Goal: Task Accomplishment & Management: Use online tool/utility

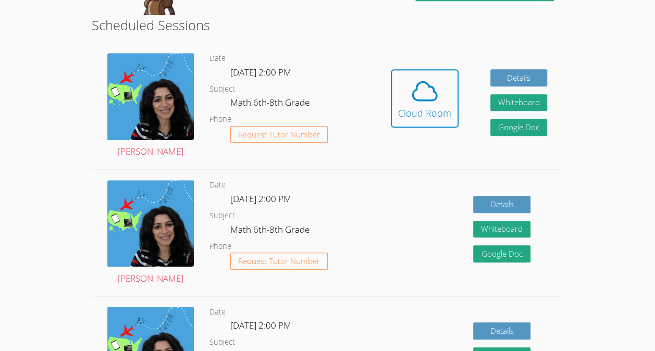
scroll to position [565, 0]
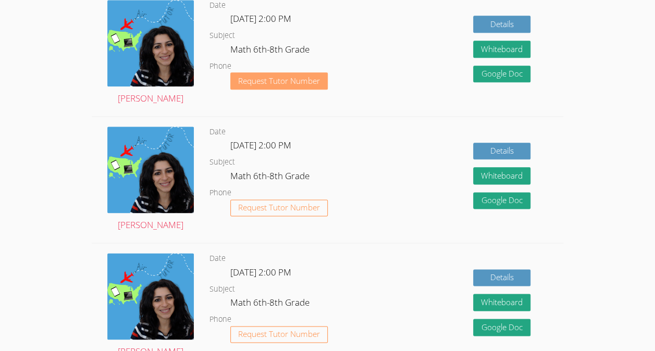
click at [288, 85] on span "Request Tutor Number" at bounding box center [279, 81] width 82 height 8
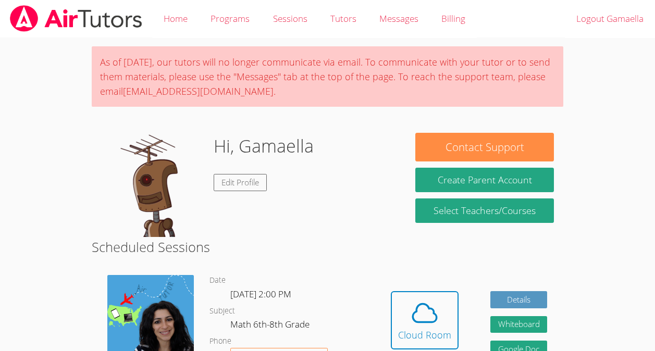
scroll to position [437, 0]
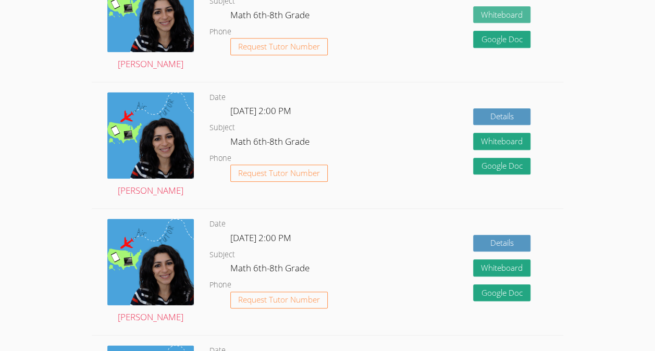
click at [501, 23] on button "Whiteboard" at bounding box center [501, 14] width 57 height 17
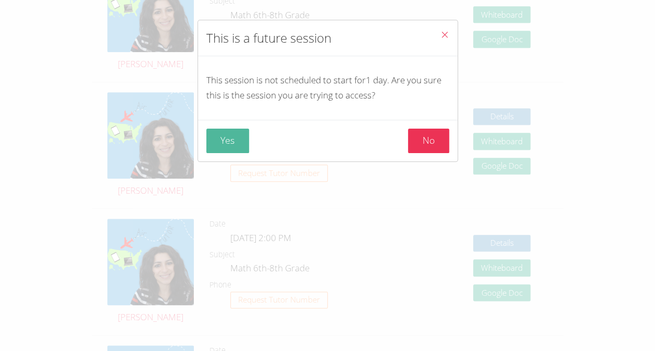
click at [218, 134] on button "Yes" at bounding box center [227, 141] width 43 height 24
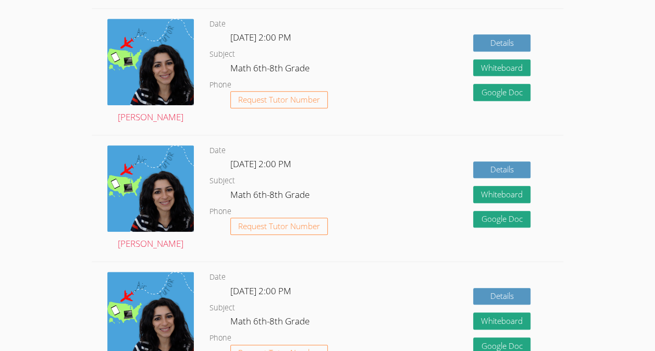
scroll to position [382, 0]
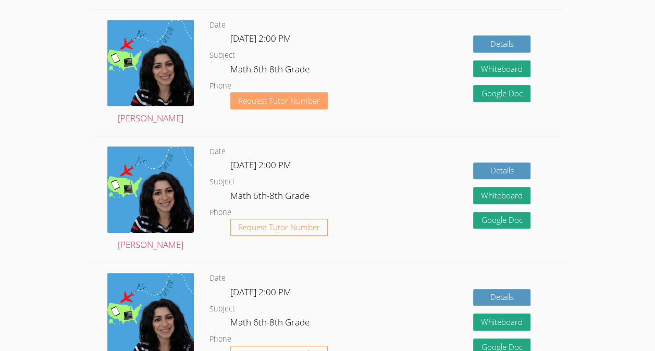
click at [301, 105] on span "Request Tutor Number" at bounding box center [279, 101] width 82 height 8
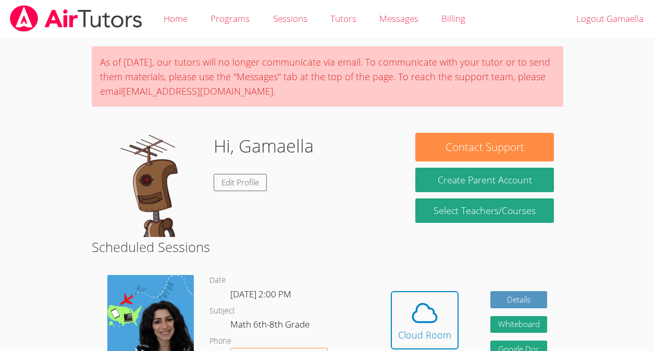
scroll to position [290, 0]
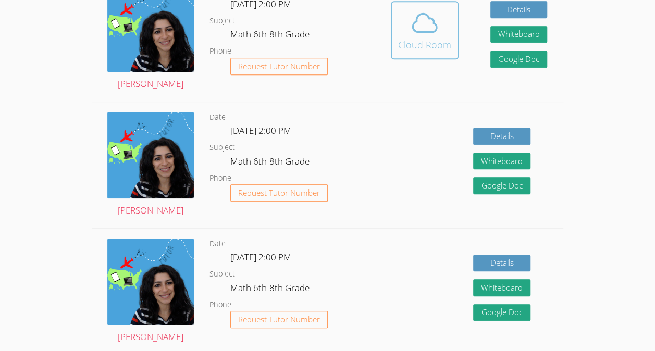
click at [411, 47] on div "Cloud Room" at bounding box center [424, 45] width 53 height 15
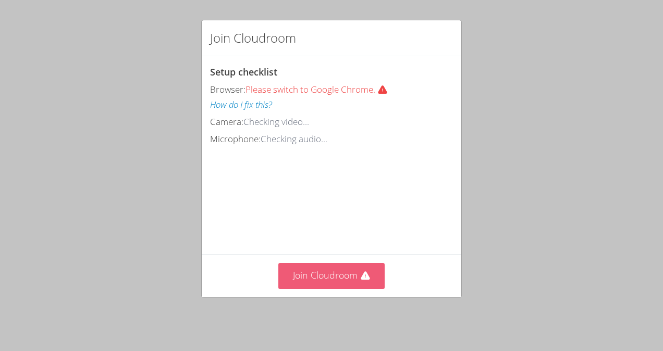
click at [336, 270] on button "Join Cloudroom" at bounding box center [331, 276] width 107 height 26
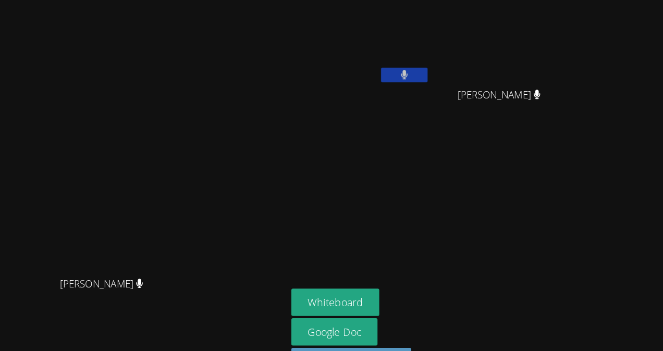
click at [431, 66] on icon at bounding box center [428, 67] width 6 height 9
click at [548, 258] on aside "Gamaella Jean Abigaelle Poustin Abigaelle Poustin Whiteboard Google Doc Share Y…" at bounding box center [453, 175] width 260 height 351
click at [406, 279] on button "Whiteboard" at bounding box center [366, 271] width 79 height 24
